Goal: Register for event/course

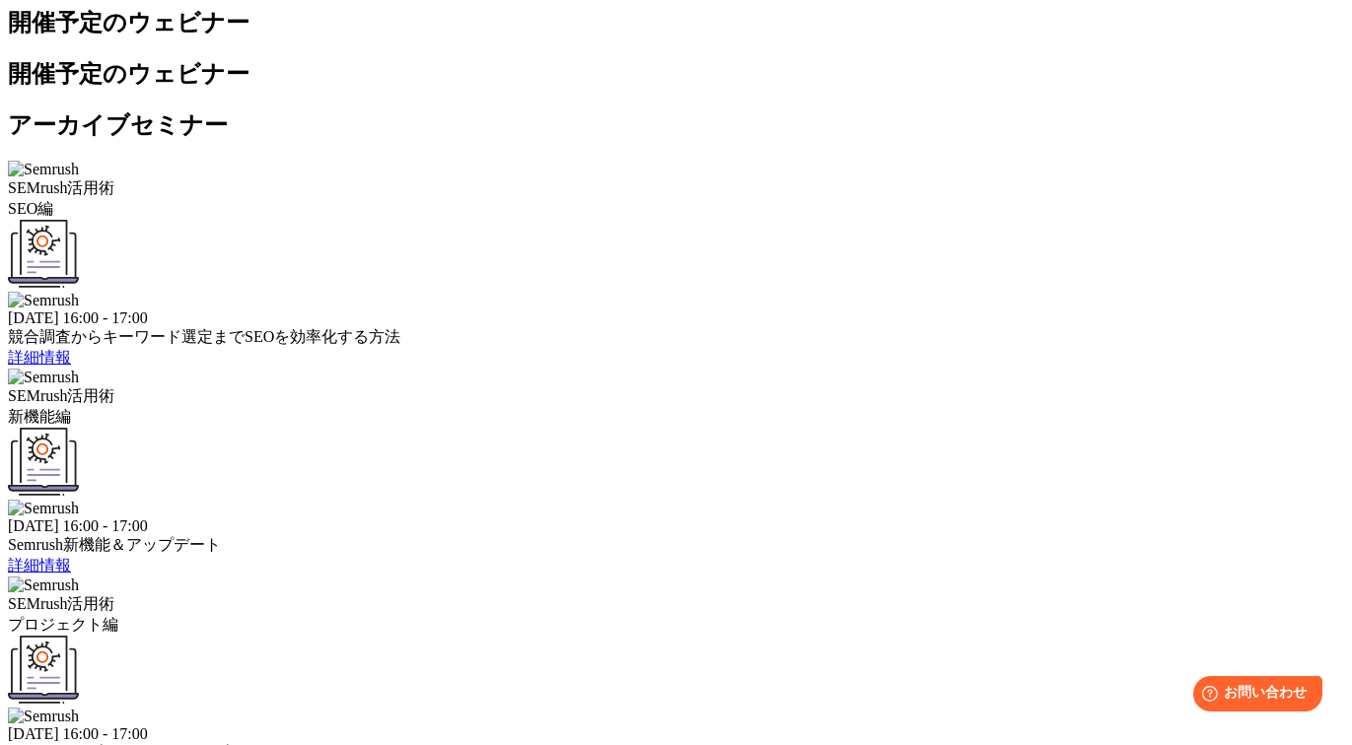
scroll to position [615, 0]
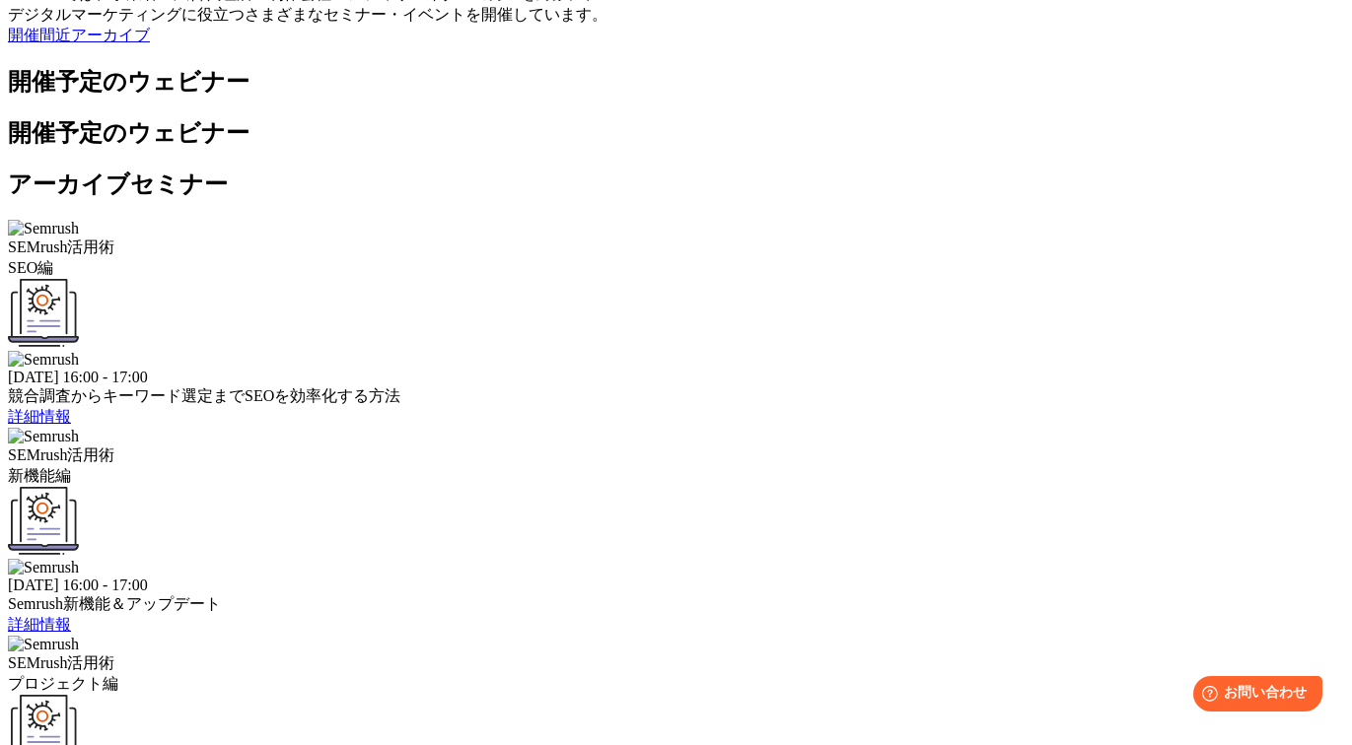
click at [71, 408] on link "詳細情報" at bounding box center [39, 416] width 63 height 17
click at [71, 616] on link "詳細情報" at bounding box center [39, 624] width 63 height 17
